Goal: Transaction & Acquisition: Purchase product/service

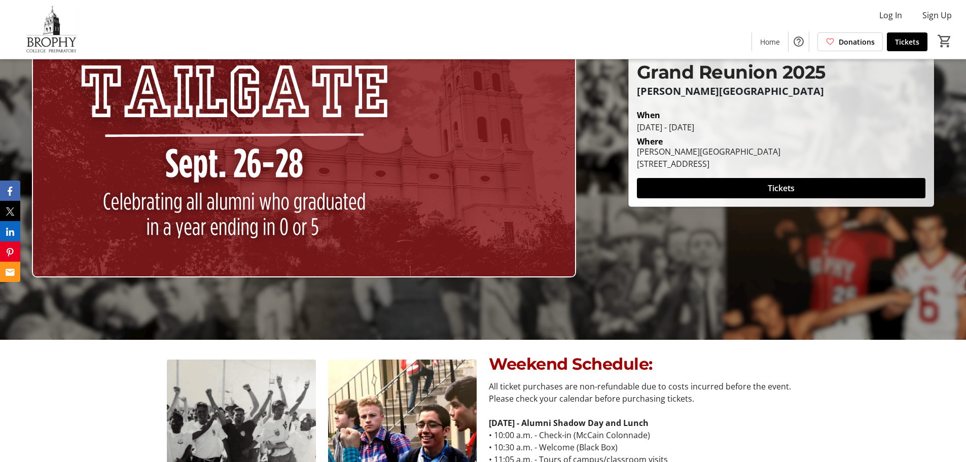
scroll to position [44, 0]
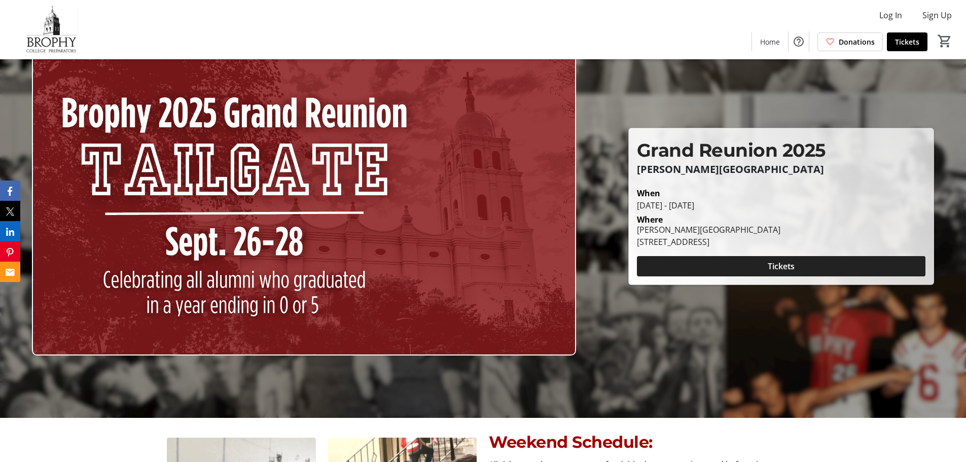
click at [784, 265] on span "Tickets" at bounding box center [781, 266] width 27 height 12
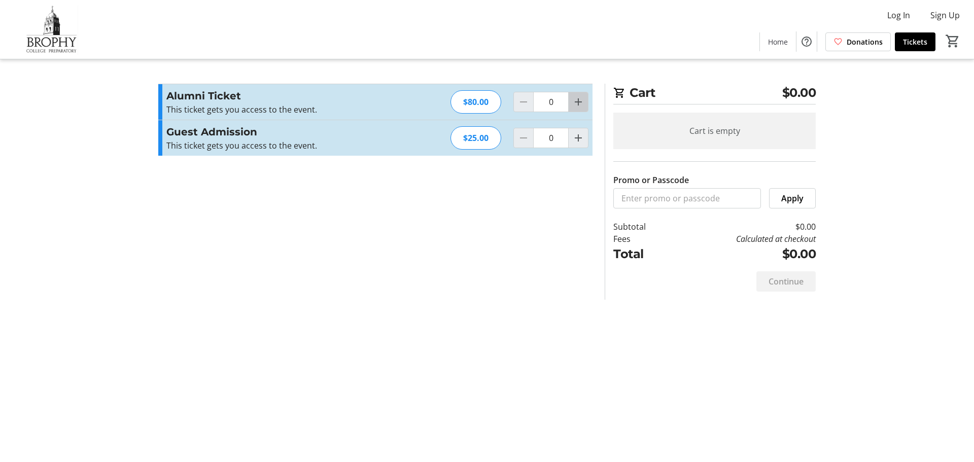
click at [577, 101] on mat-icon "Increment by one" at bounding box center [578, 102] width 12 height 12
type input "1"
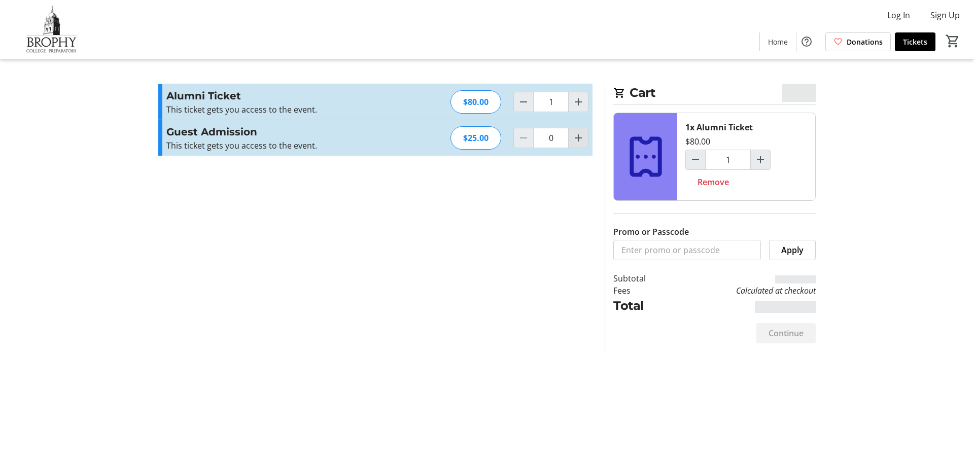
click at [582, 137] on mat-icon "Increment by one" at bounding box center [578, 138] width 12 height 12
type input "1"
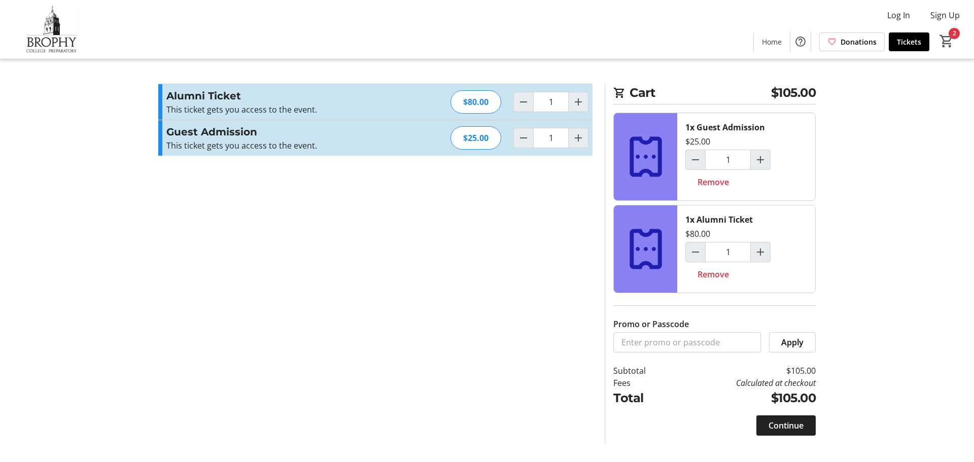
click at [790, 426] on span "Continue" at bounding box center [786, 426] width 35 height 12
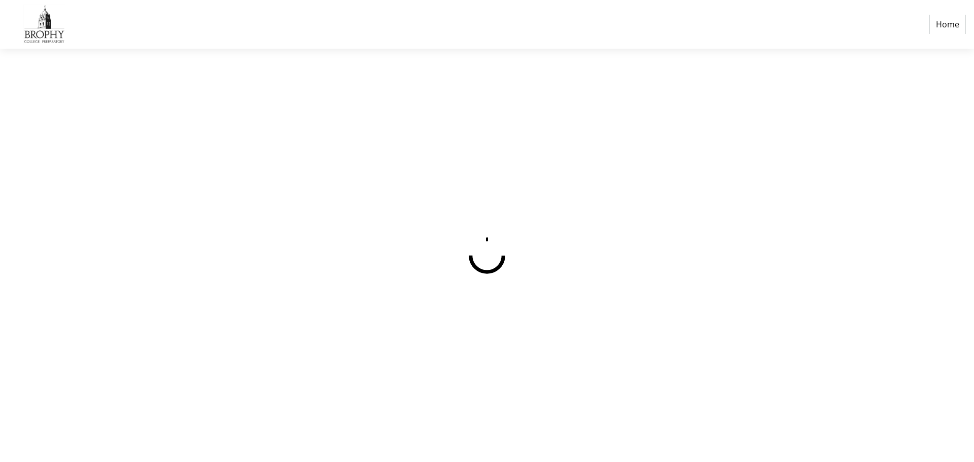
select select "US"
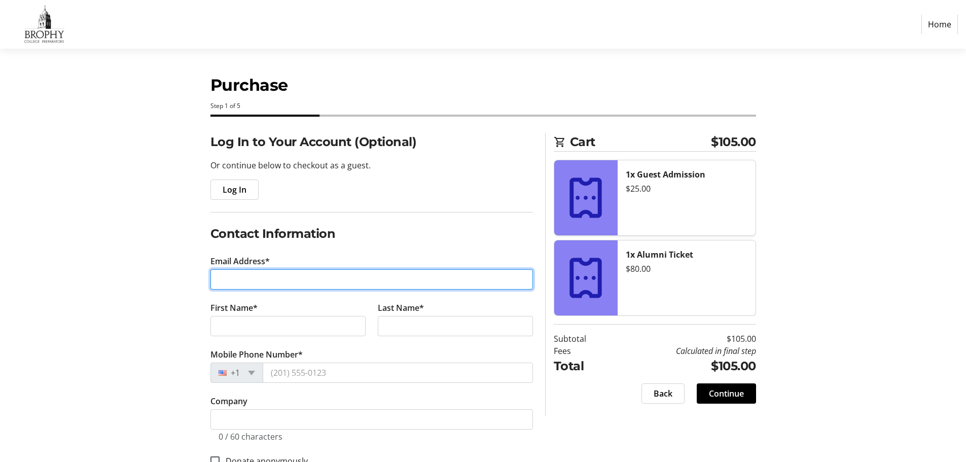
click at [296, 279] on input "Email Address*" at bounding box center [372, 279] width 323 height 20
type input "[EMAIL_ADDRESS][DOMAIN_NAME]"
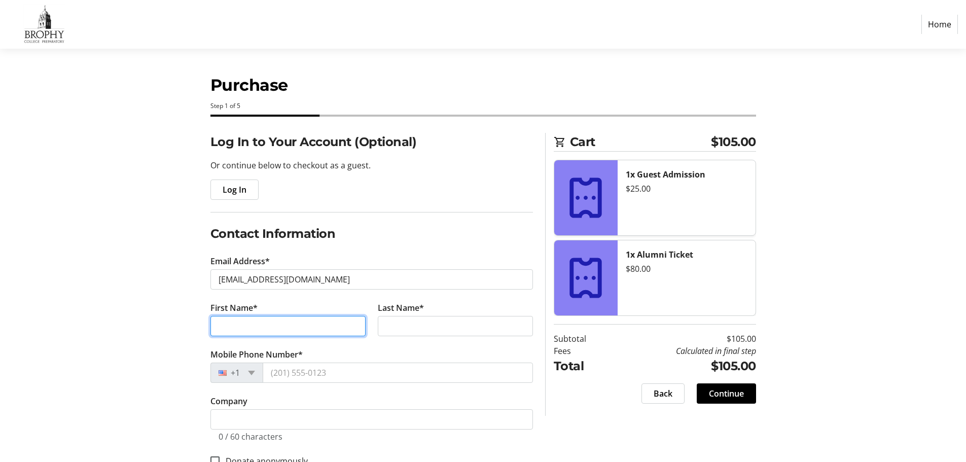
type input "[PERSON_NAME]"
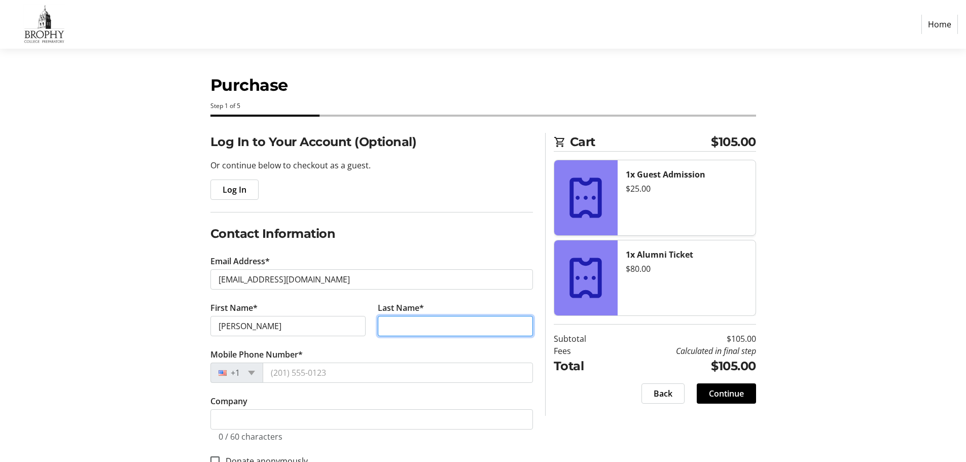
type input "[PERSON_NAME]"
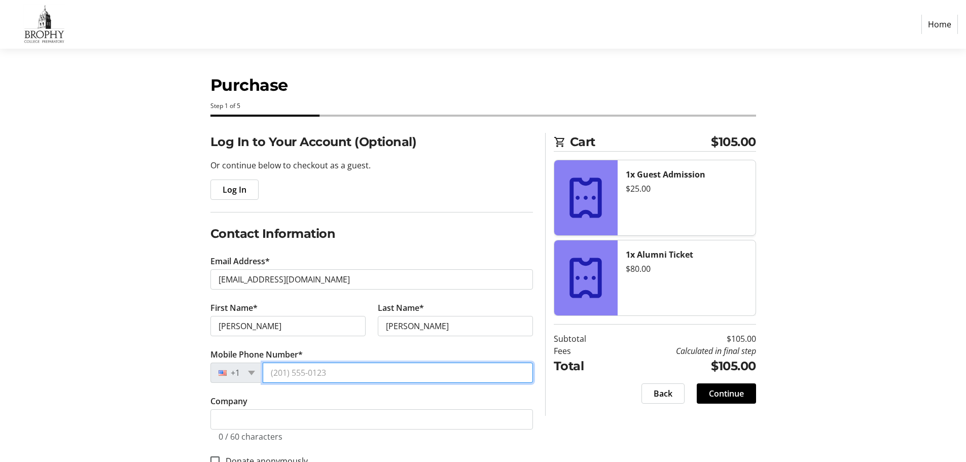
type input "[PHONE_NUMBER]"
type input "[STREET_ADDRESS]"
type input "[GEOGRAPHIC_DATA]"
select select "KS"
type input "66221"
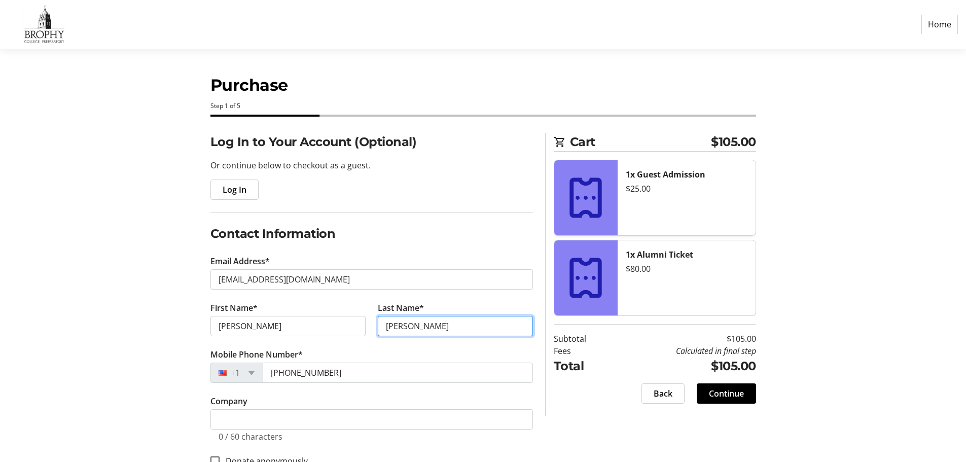
click at [396, 326] on input "[PERSON_NAME]" at bounding box center [455, 326] width 155 height 20
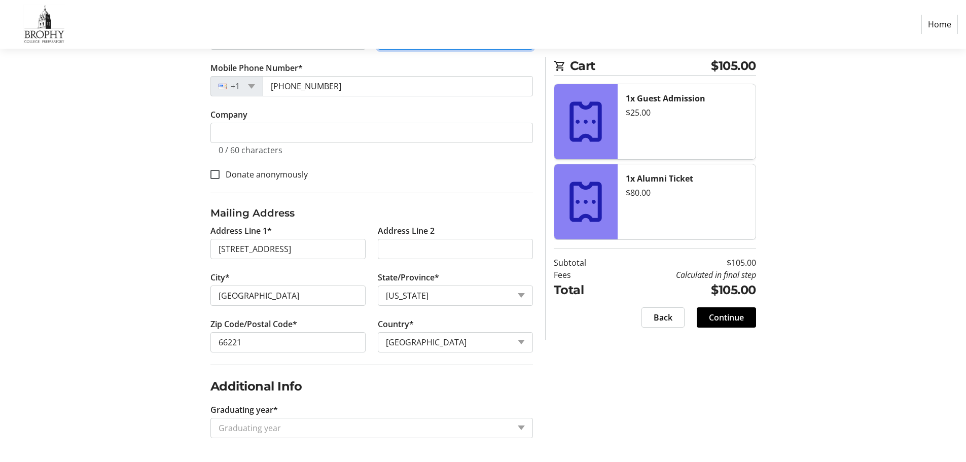
scroll to position [287, 0]
type input "[PERSON_NAME]"
click at [521, 427] on span at bounding box center [521, 427] width 7 height 5
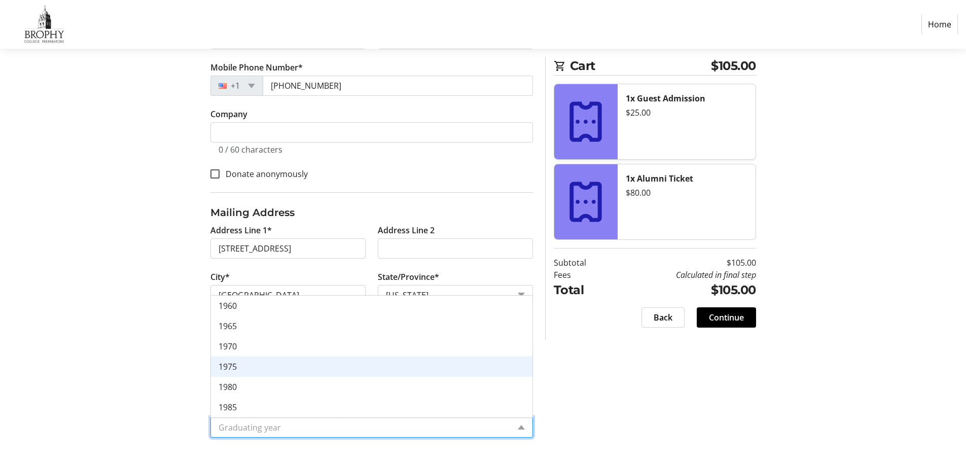
click at [214, 367] on div "1975" at bounding box center [372, 367] width 322 height 20
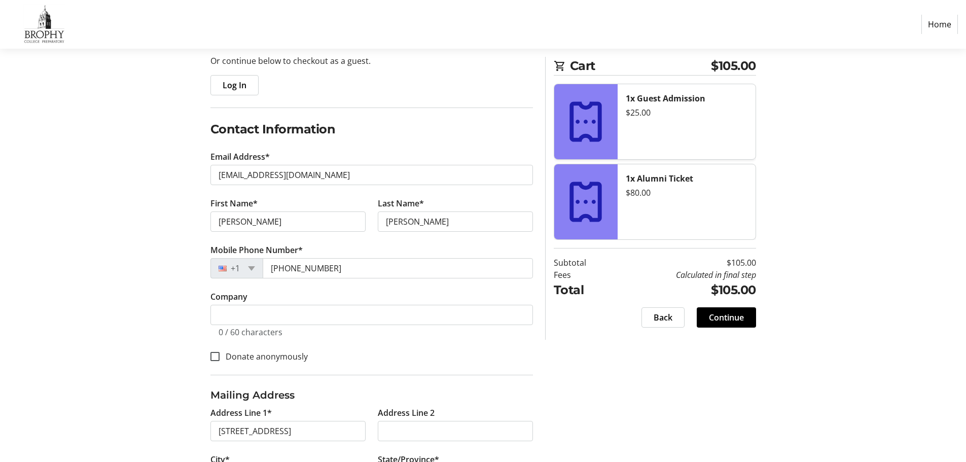
scroll to position [78, 0]
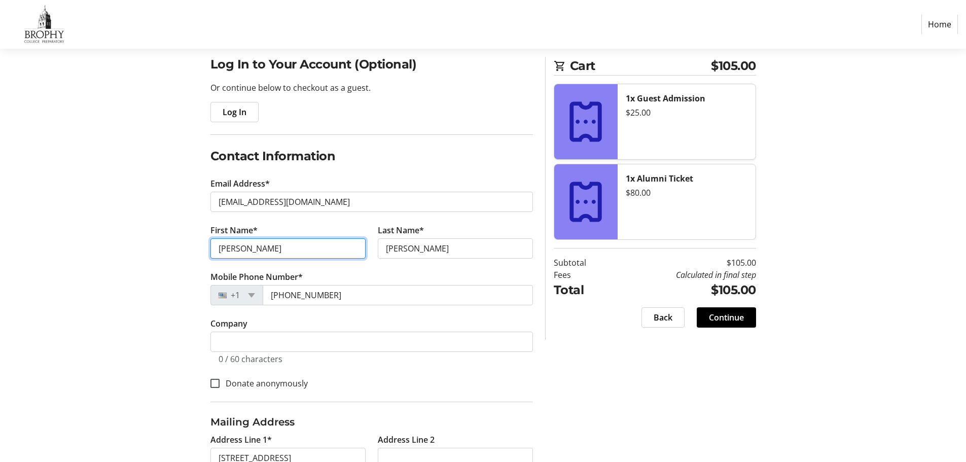
click at [283, 252] on input "[PERSON_NAME]" at bounding box center [288, 248] width 155 height 20
type input "t"
type input "mark"
click at [733, 319] on span "Continue" at bounding box center [726, 317] width 35 height 12
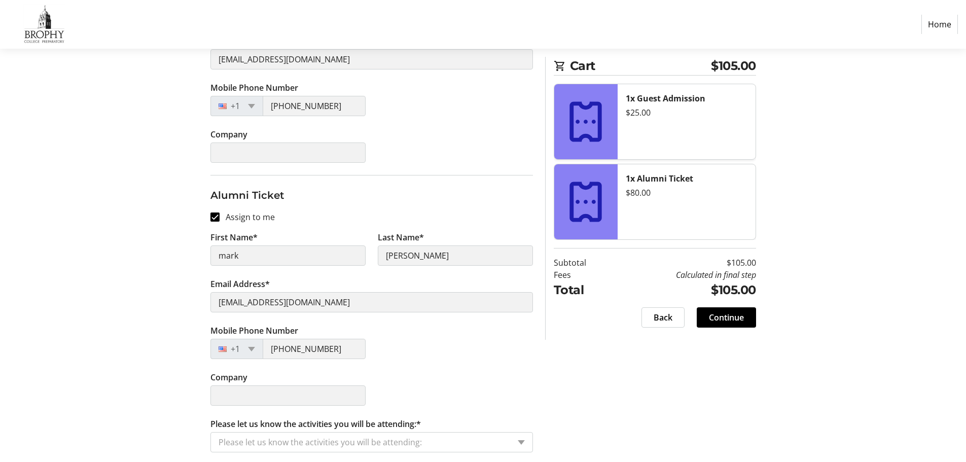
scroll to position [254, 0]
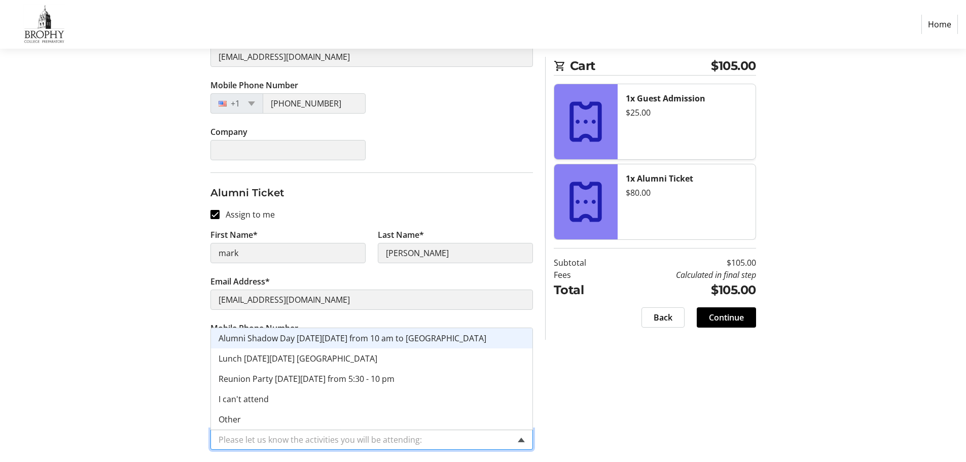
click at [522, 439] on span at bounding box center [521, 440] width 7 height 5
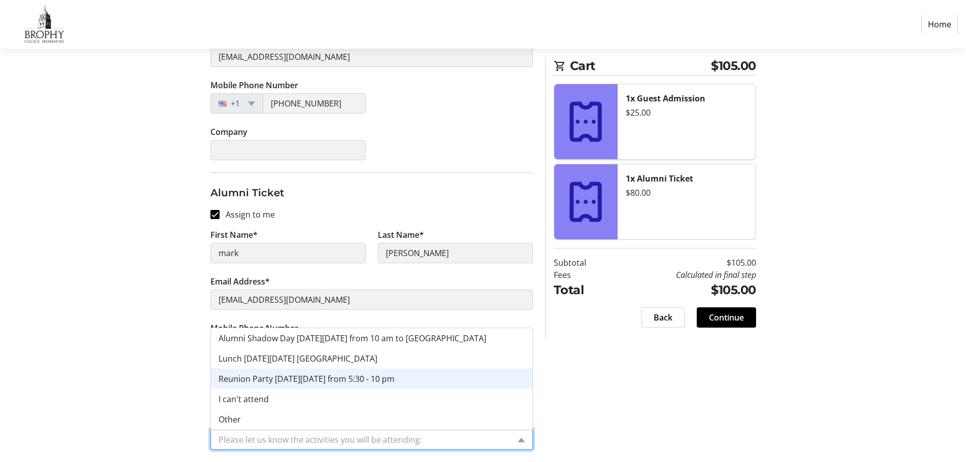
click at [375, 378] on span "Reunion Party [DATE][DATE] from 5:30 - 10 pm" at bounding box center [307, 378] width 176 height 11
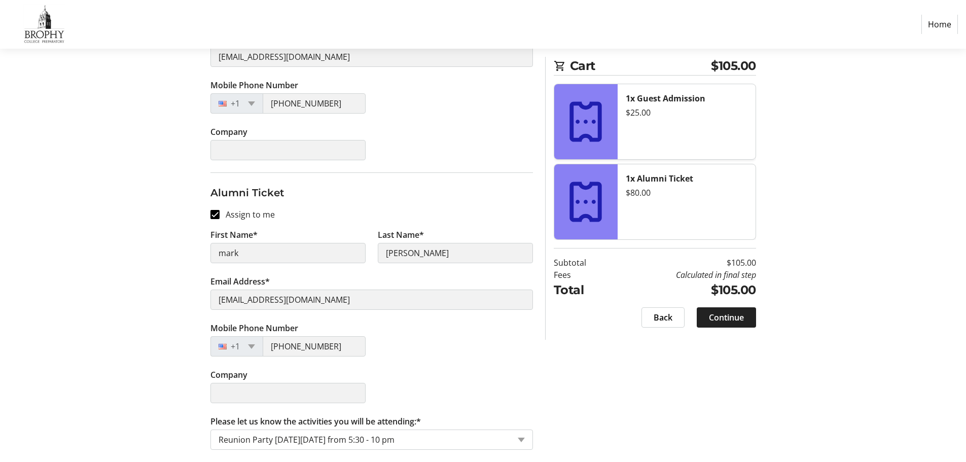
click at [722, 314] on span "Continue" at bounding box center [726, 317] width 35 height 12
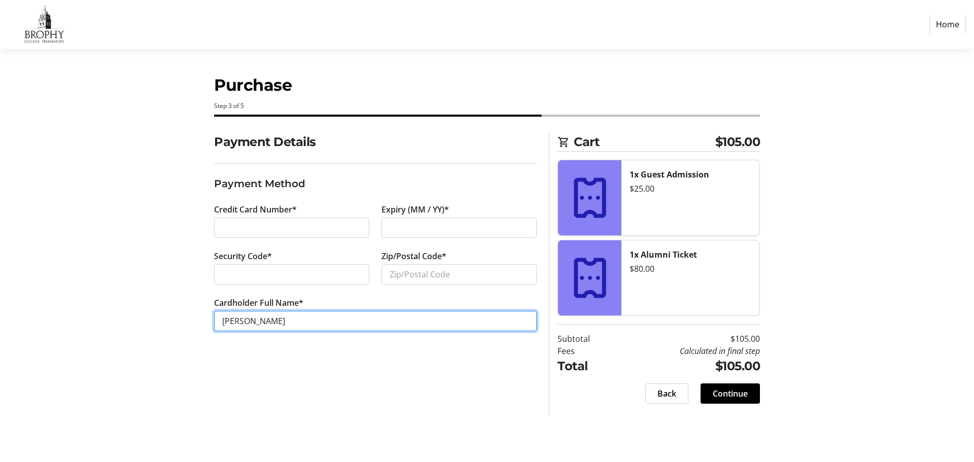
click at [242, 320] on input "[PERSON_NAME]" at bounding box center [375, 321] width 323 height 20
type input "[PERSON_NAME]"
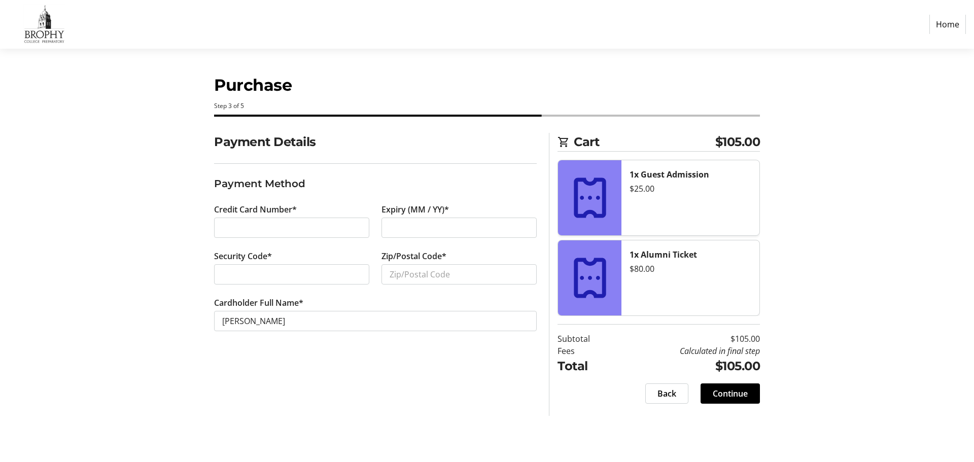
click at [387, 230] on div at bounding box center [458, 228] width 155 height 20
click at [423, 270] on input "Zip/Postal Code*" at bounding box center [458, 274] width 155 height 20
type input "66221"
click at [725, 394] on span "Continue" at bounding box center [730, 394] width 35 height 12
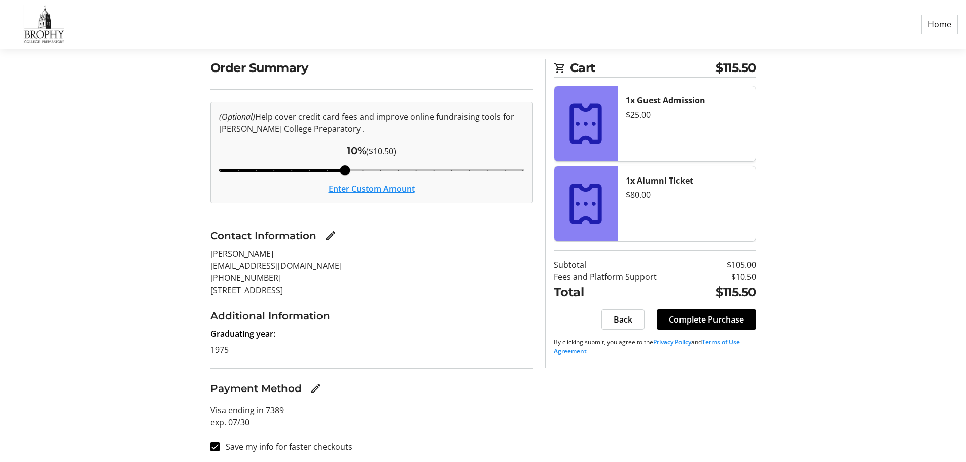
scroll to position [77, 0]
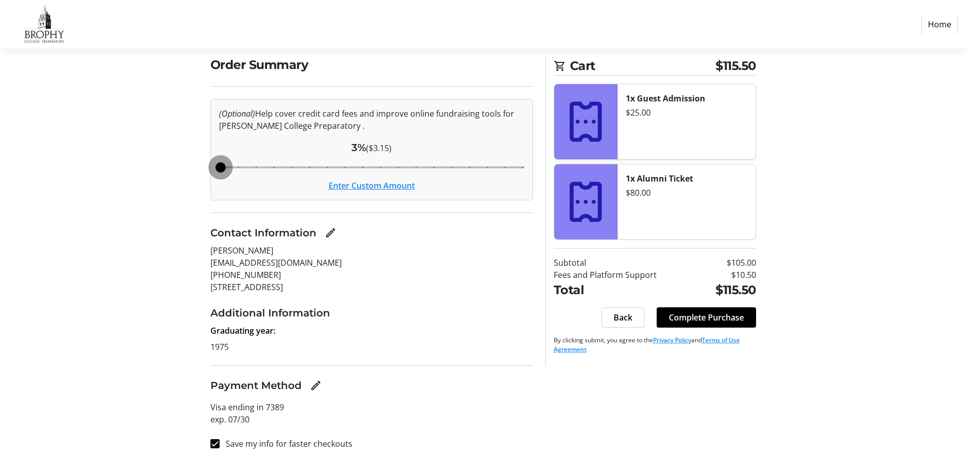
drag, startPoint x: 344, startPoint y: 167, endPoint x: 211, endPoint y: 178, distance: 134.3
type input "3"
click at [209, 173] on input "Cover fees percentage" at bounding box center [372, 167] width 327 height 22
click at [370, 185] on button "Enter Custom Amount" at bounding box center [372, 186] width 86 height 12
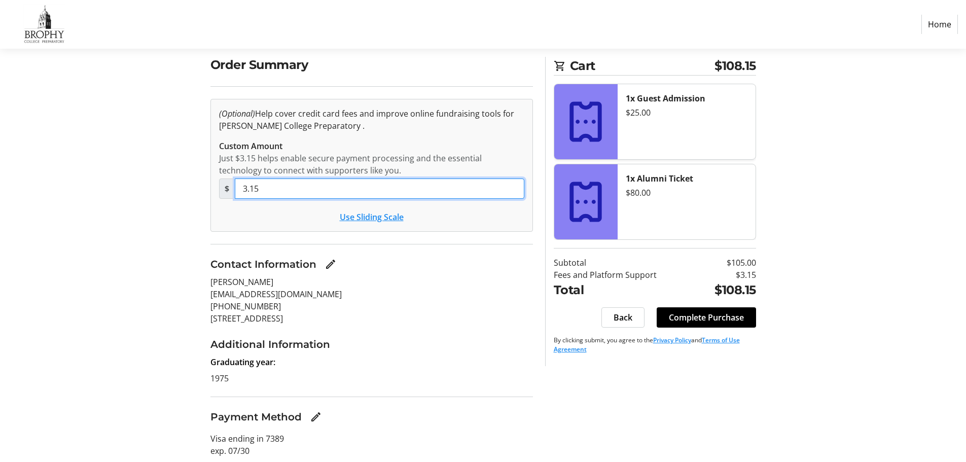
click at [318, 193] on input "3.15" at bounding box center [380, 189] width 290 height 20
type input "0"
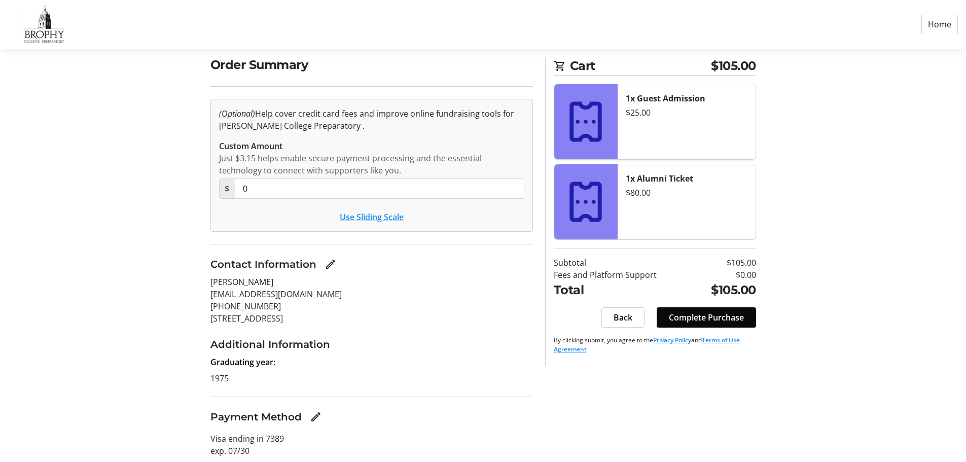
click at [715, 316] on span "Complete Purchase" at bounding box center [706, 317] width 75 height 12
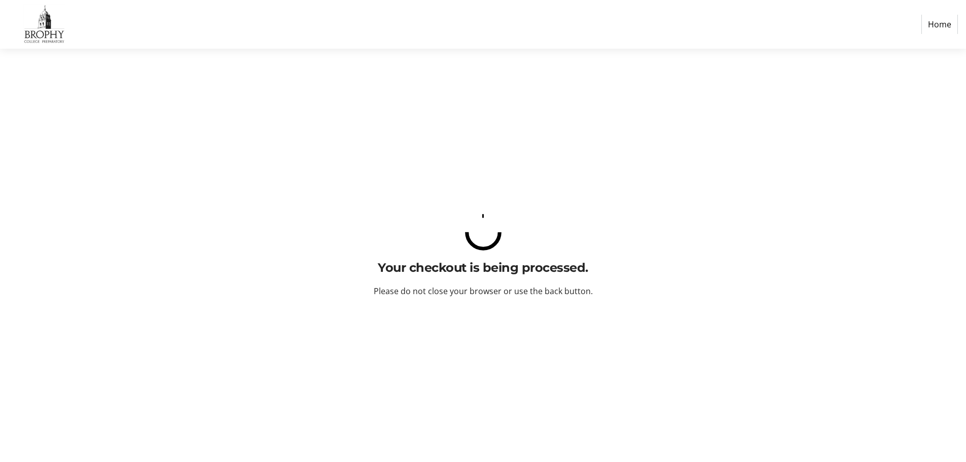
scroll to position [0, 0]
